Goal: Information Seeking & Learning: Learn about a topic

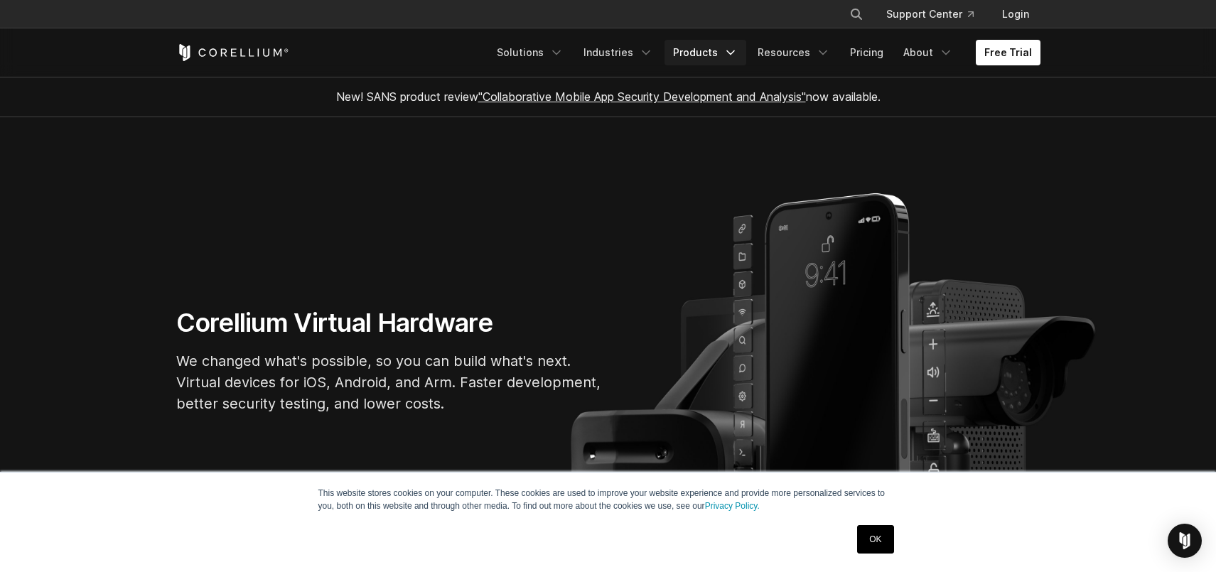
click at [707, 48] on link "Products" at bounding box center [706, 53] width 82 height 26
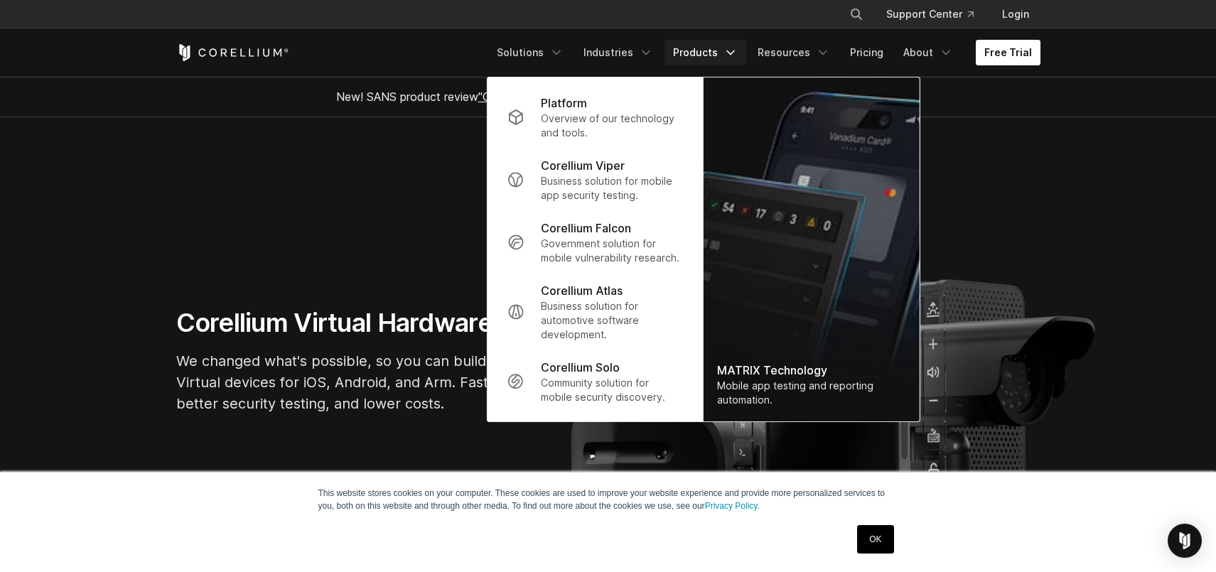
click at [989, 55] on link "Free Trial" at bounding box center [1008, 53] width 65 height 26
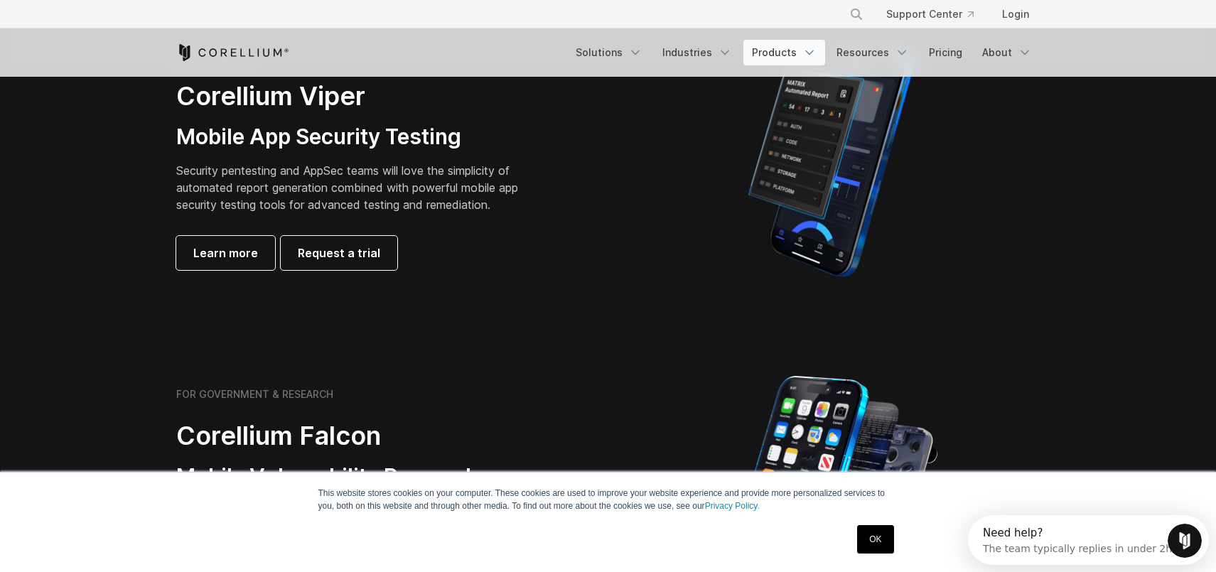
click at [774, 53] on link "Products" at bounding box center [784, 53] width 82 height 26
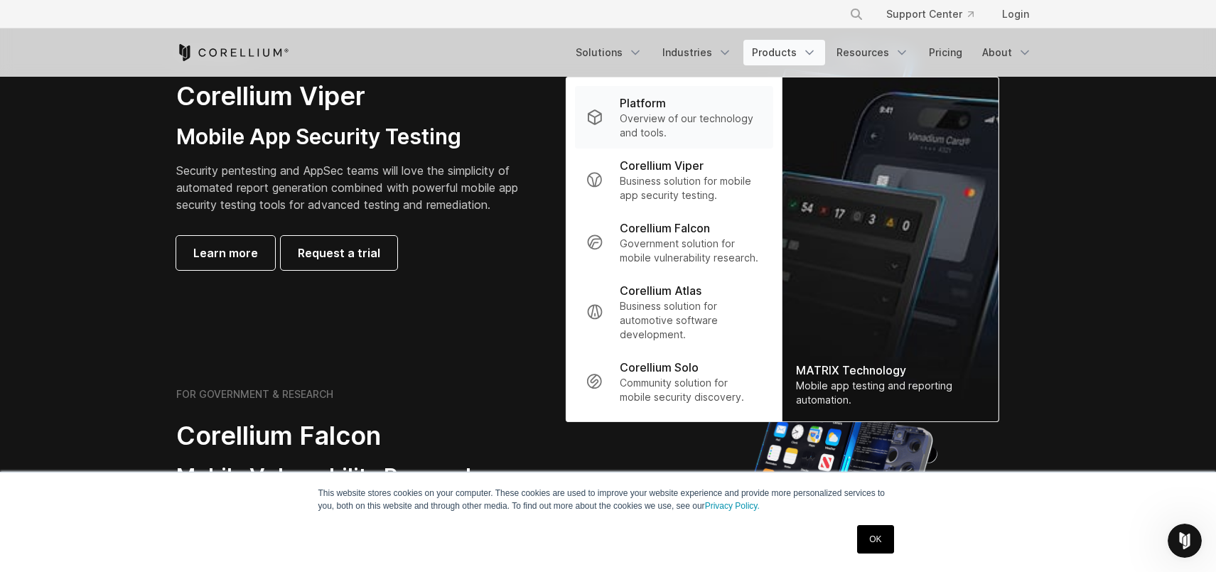
click at [687, 129] on p "Overview of our technology and tools." at bounding box center [690, 126] width 141 height 28
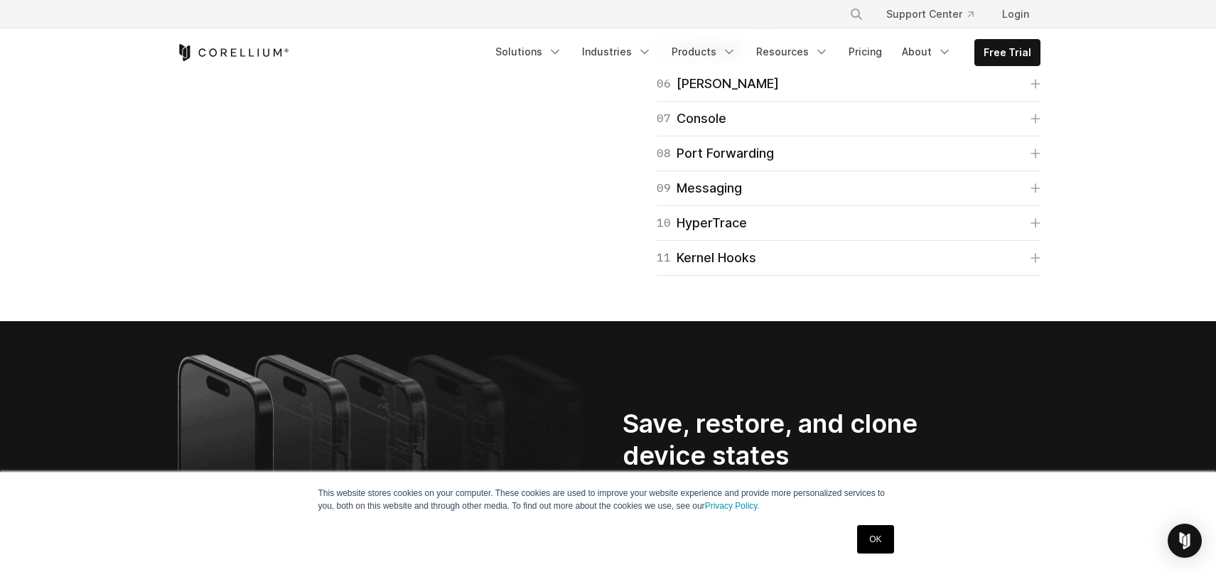
scroll to position [2394, 0]
